Goal: Task Accomplishment & Management: Complete application form

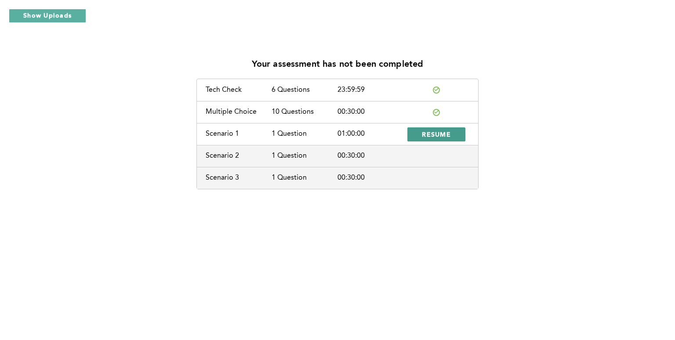
click at [446, 136] on span "RESUME" at bounding box center [436, 134] width 29 height 8
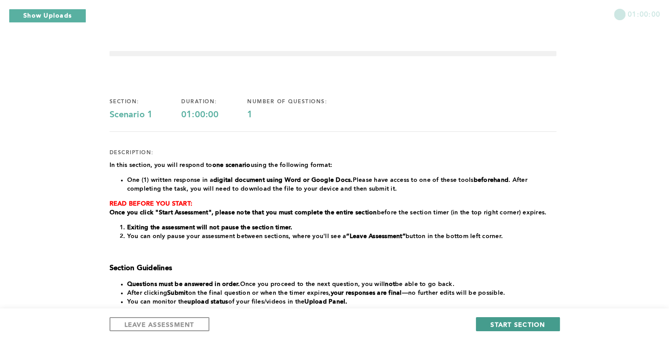
click at [543, 322] on span "START SECTION" at bounding box center [517, 325] width 55 height 8
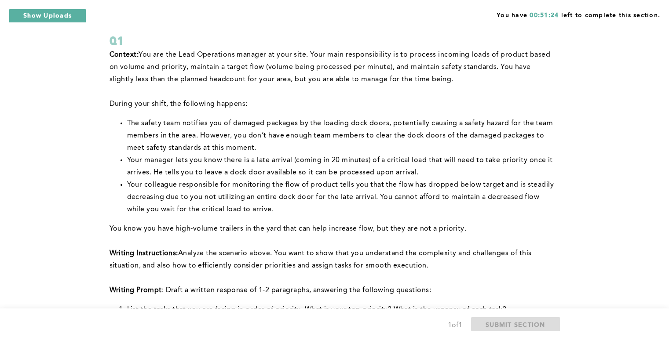
scroll to position [53, 0]
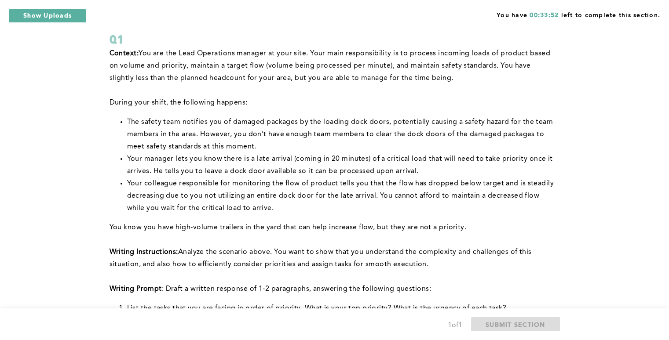
click at [182, 224] on span "You know you have high-volume trailers in the yard that can help increase flow,…" at bounding box center [287, 227] width 357 height 7
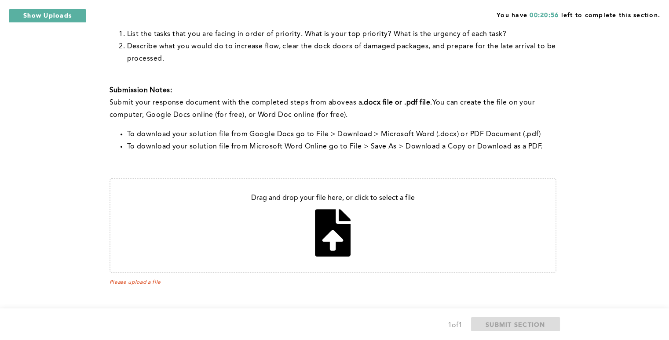
scroll to position [330, 0]
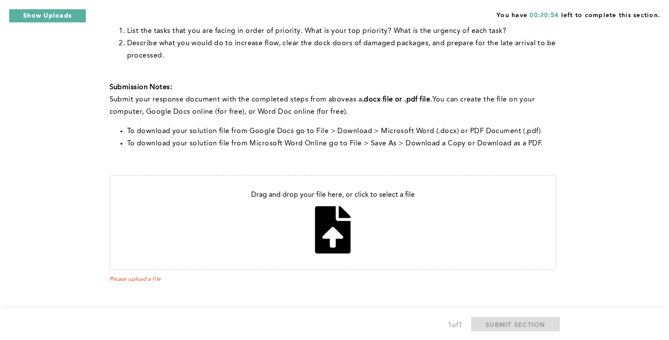
click at [318, 209] on input "file" at bounding box center [332, 222] width 445 height 93
type input "C:\fakepath\In this scenario 1.pdf"
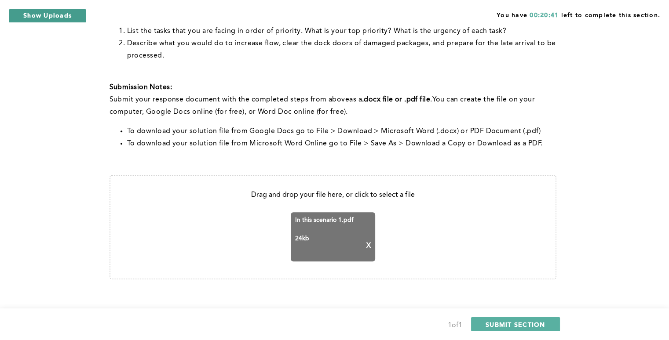
click at [39, 20] on button "Show Uploads" at bounding box center [47, 16] width 77 height 14
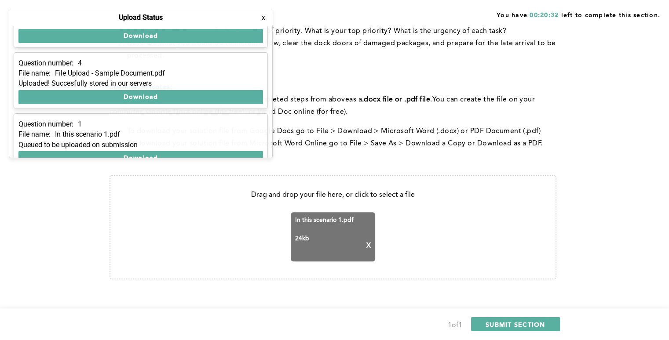
scroll to position [51, 0]
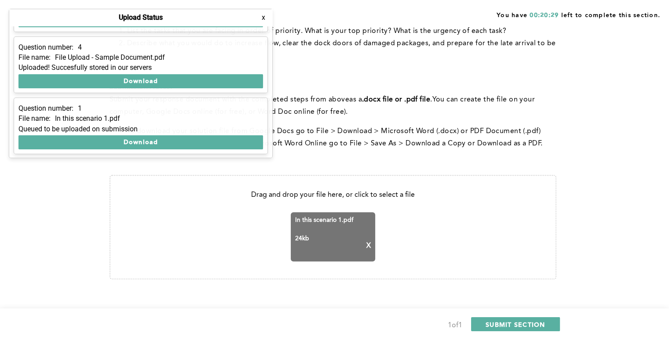
click at [37, 185] on div "You have 00:20:29 left to complete this section. Q1 Context: You are the Lead O…" at bounding box center [334, 10] width 669 height 680
click at [511, 322] on span "SUBMIT SECTION" at bounding box center [515, 325] width 60 height 8
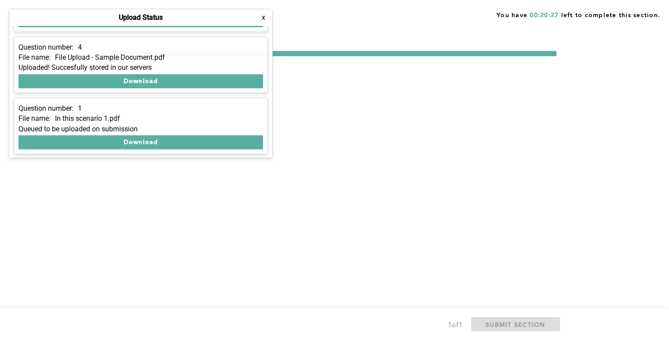
scroll to position [0, 0]
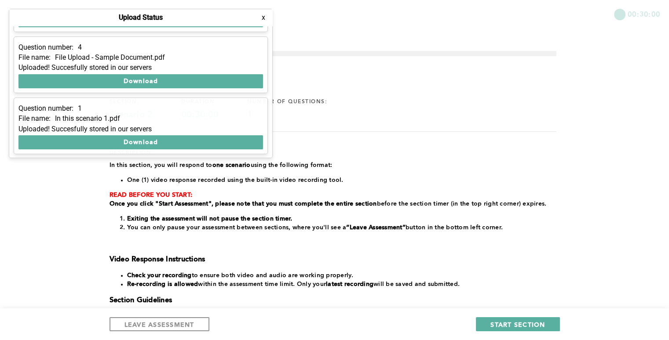
click at [263, 22] on button "x" at bounding box center [263, 17] width 9 height 9
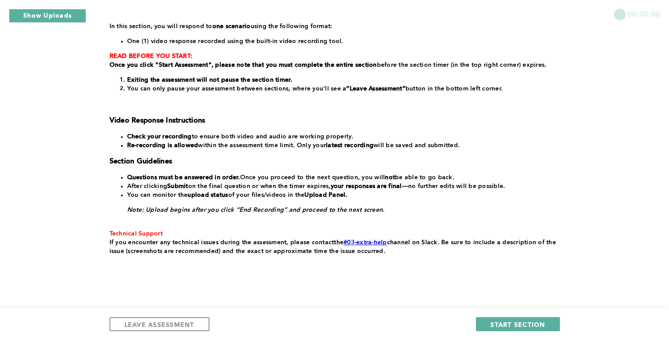
scroll to position [141, 0]
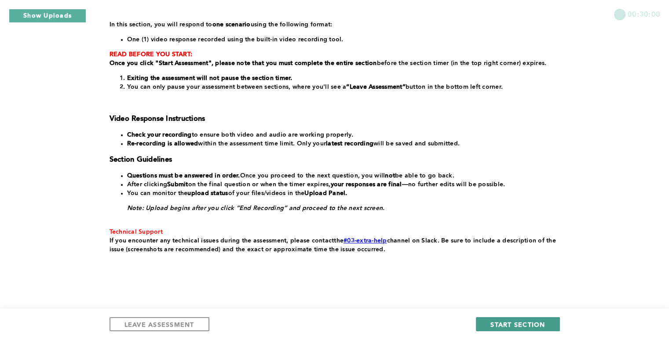
click at [538, 321] on span "START SECTION" at bounding box center [517, 325] width 55 height 8
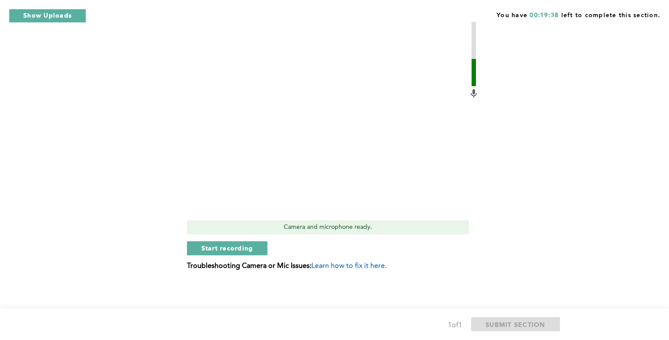
scroll to position [323, 0]
click at [235, 251] on span "Start recording" at bounding box center [227, 247] width 52 height 8
drag, startPoint x: 243, startPoint y: 250, endPoint x: 209, endPoint y: 251, distance: 33.9
click at [209, 251] on span "Stop recording" at bounding box center [226, 247] width 51 height 8
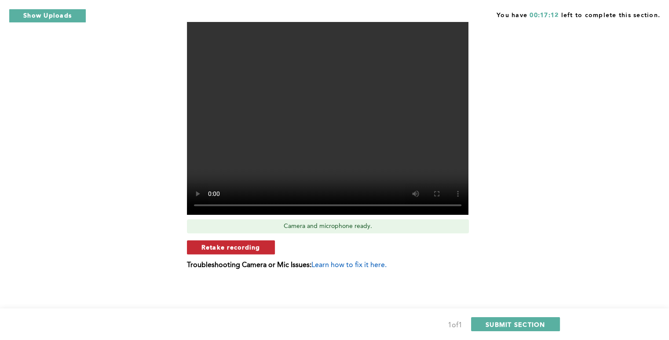
click at [233, 254] on button "Retake recording" at bounding box center [231, 248] width 88 height 14
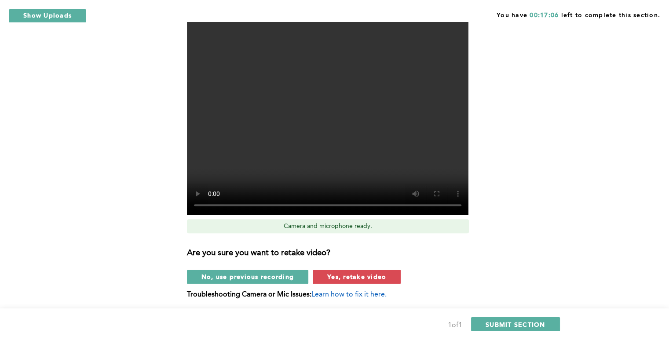
drag, startPoint x: 361, startPoint y: 281, endPoint x: 330, endPoint y: 273, distance: 32.6
click at [330, 273] on span "Yes, retake video" at bounding box center [356, 277] width 59 height 8
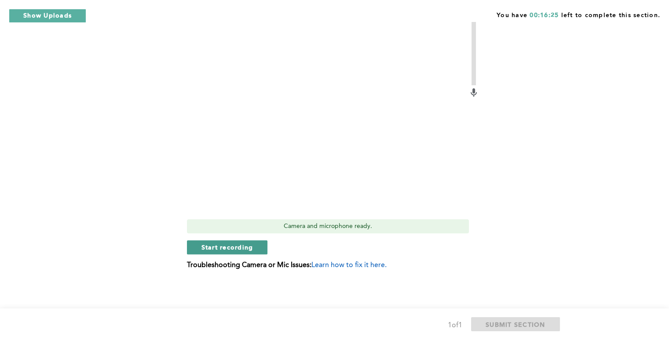
click at [242, 249] on span "Start recording" at bounding box center [227, 247] width 52 height 8
click at [237, 247] on span "Stop recording" at bounding box center [226, 247] width 51 height 8
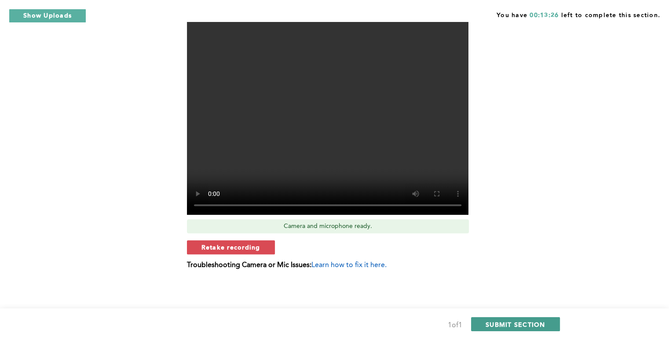
click at [544, 324] on span "SUBMIT SECTION" at bounding box center [515, 325] width 60 height 8
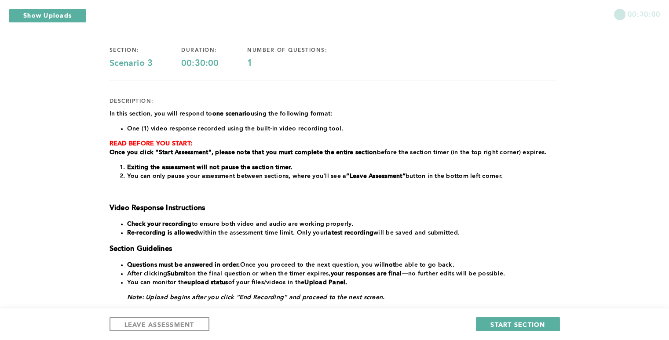
scroll to position [53, 0]
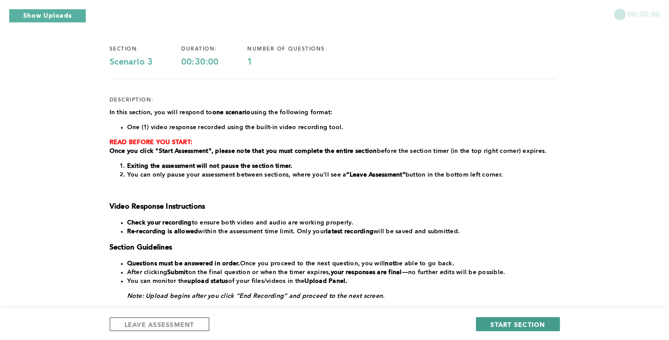
click at [512, 328] on button "START SECTION" at bounding box center [518, 324] width 84 height 14
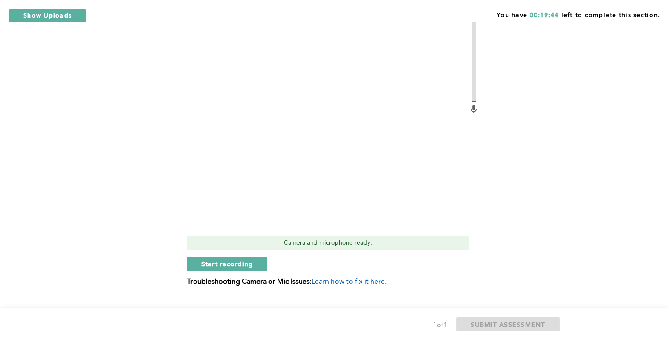
scroll to position [281, 0]
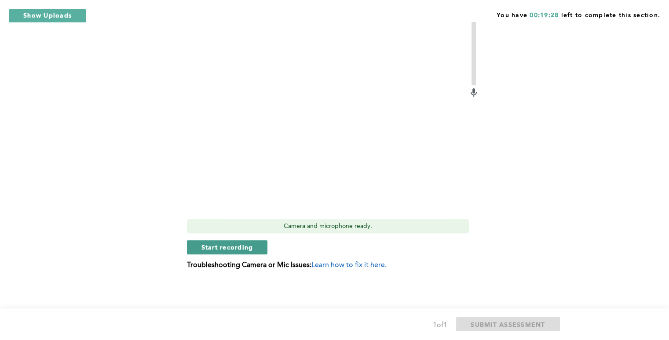
click at [235, 251] on button "Start recording" at bounding box center [227, 248] width 81 height 14
click at [252, 250] on span "Stop recording" at bounding box center [226, 247] width 51 height 8
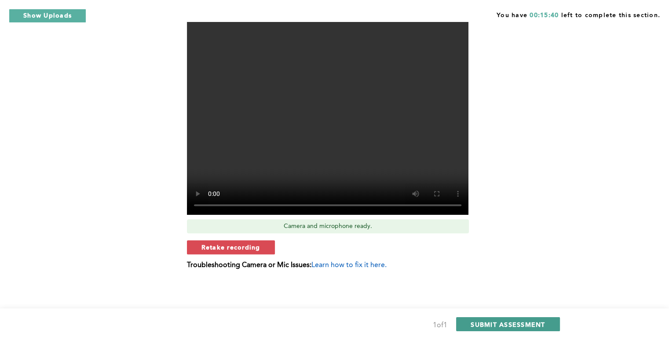
click at [542, 328] on span "SUBMIT ASSESSMENT" at bounding box center [508, 325] width 74 height 8
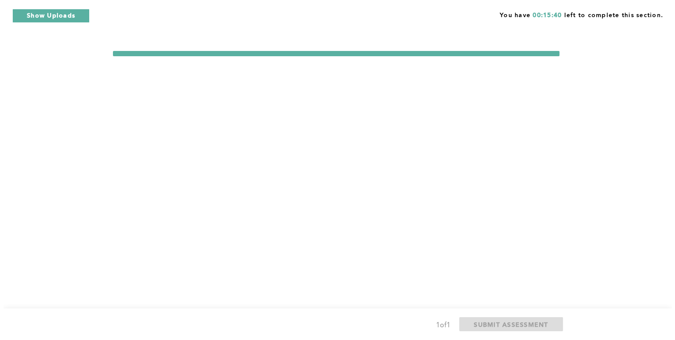
scroll to position [0, 0]
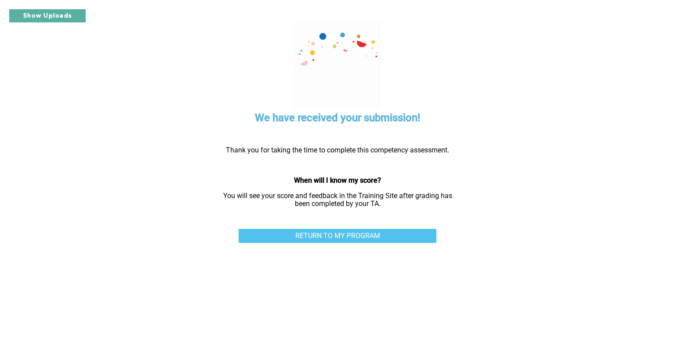
click at [348, 230] on link "RETURN TO MY PROGRAM" at bounding box center [338, 236] width 198 height 14
